Goal: Task Accomplishment & Management: Manage account settings

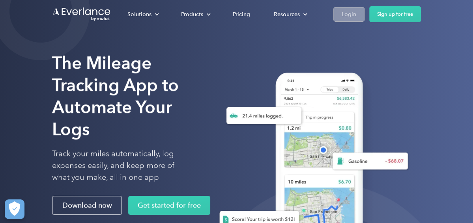
click at [341, 15] on div "Login" at bounding box center [348, 14] width 15 height 10
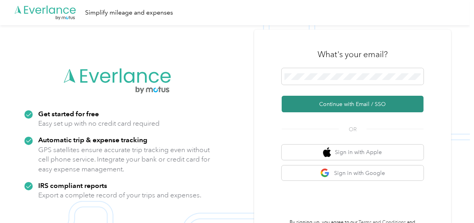
click at [373, 109] on button "Continue with Email / SSO" at bounding box center [353, 104] width 142 height 17
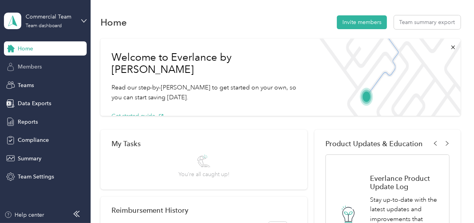
click at [34, 67] on span "Members" at bounding box center [30, 67] width 24 height 8
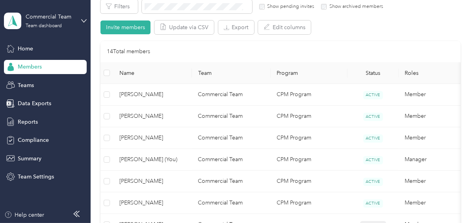
scroll to position [158, 0]
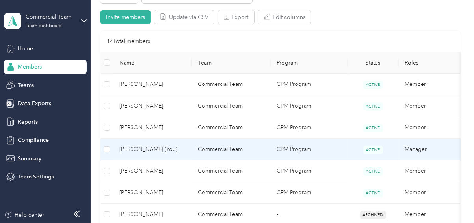
click at [132, 148] on span "[PERSON_NAME] (You)" at bounding box center [152, 149] width 66 height 9
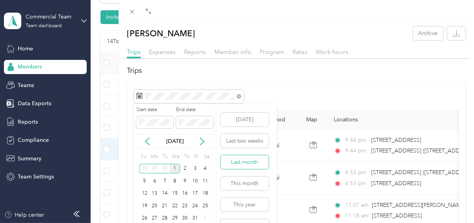
click at [247, 160] on button "Last month" at bounding box center [245, 162] width 48 height 14
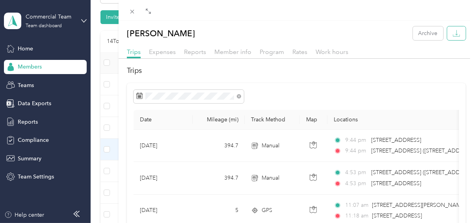
click at [453, 32] on icon "button" at bounding box center [456, 33] width 7 height 7
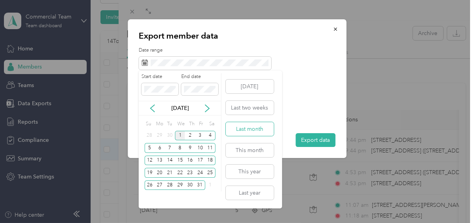
click at [254, 130] on button "Last month" at bounding box center [250, 129] width 48 height 14
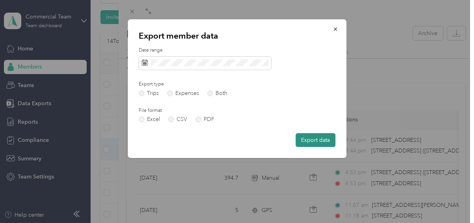
click at [324, 144] on button "Export data" at bounding box center [316, 140] width 40 height 14
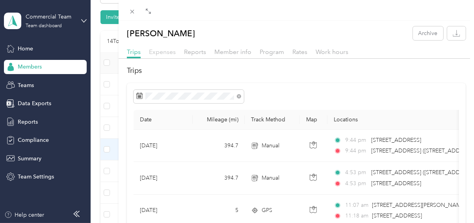
click at [162, 51] on span "Expenses" at bounding box center [162, 51] width 27 height 7
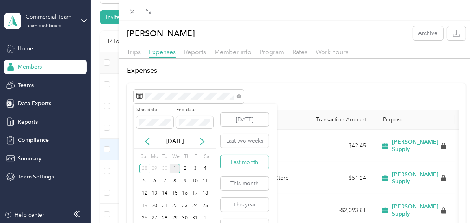
drag, startPoint x: 251, startPoint y: 161, endPoint x: 269, endPoint y: 163, distance: 18.2
click at [251, 161] on button "Last month" at bounding box center [245, 162] width 48 height 14
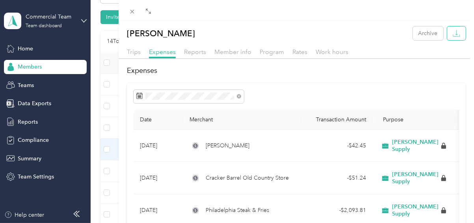
click at [453, 33] on icon "button" at bounding box center [456, 33] width 7 height 7
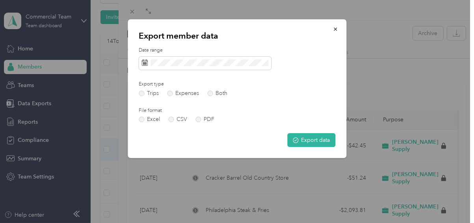
click at [319, 82] on div "Date range Export type Trips Expenses Both File format Excel CSV PDF Export data" at bounding box center [237, 97] width 197 height 100
click at [179, 91] on label "Expenses" at bounding box center [183, 94] width 32 height 6
click at [199, 120] on label "PDF" at bounding box center [205, 120] width 19 height 6
click at [325, 137] on button "Export data" at bounding box center [311, 140] width 48 height 14
